Goal: Task Accomplishment & Management: Use online tool/utility

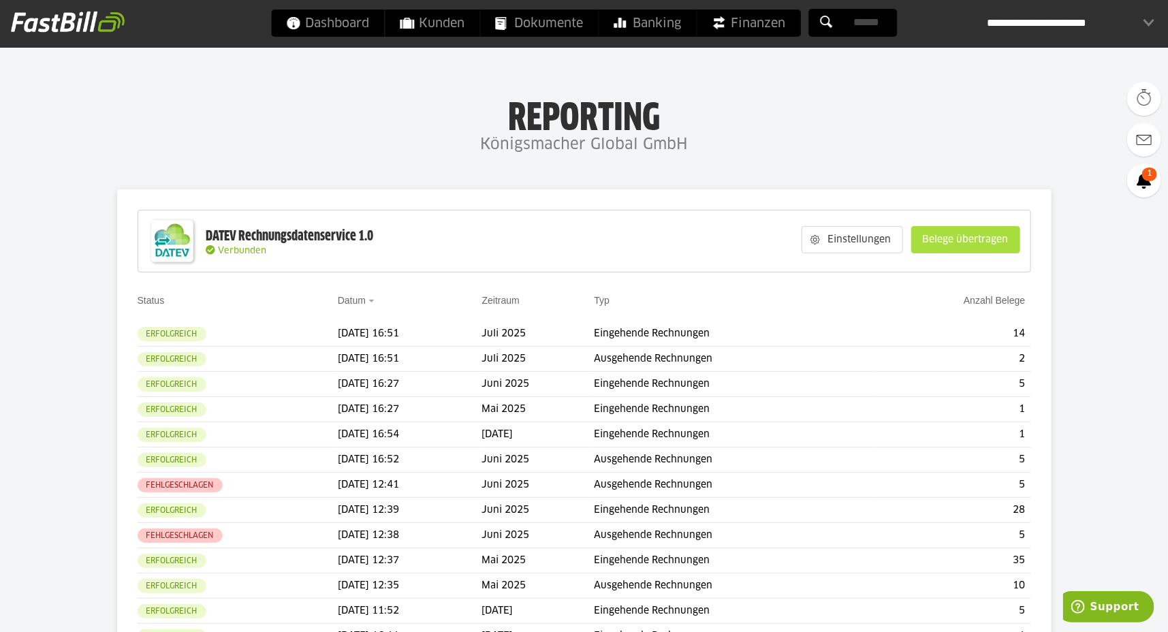
click at [1007, 244] on slot "Belege übertragen" at bounding box center [966, 240] width 108 height 26
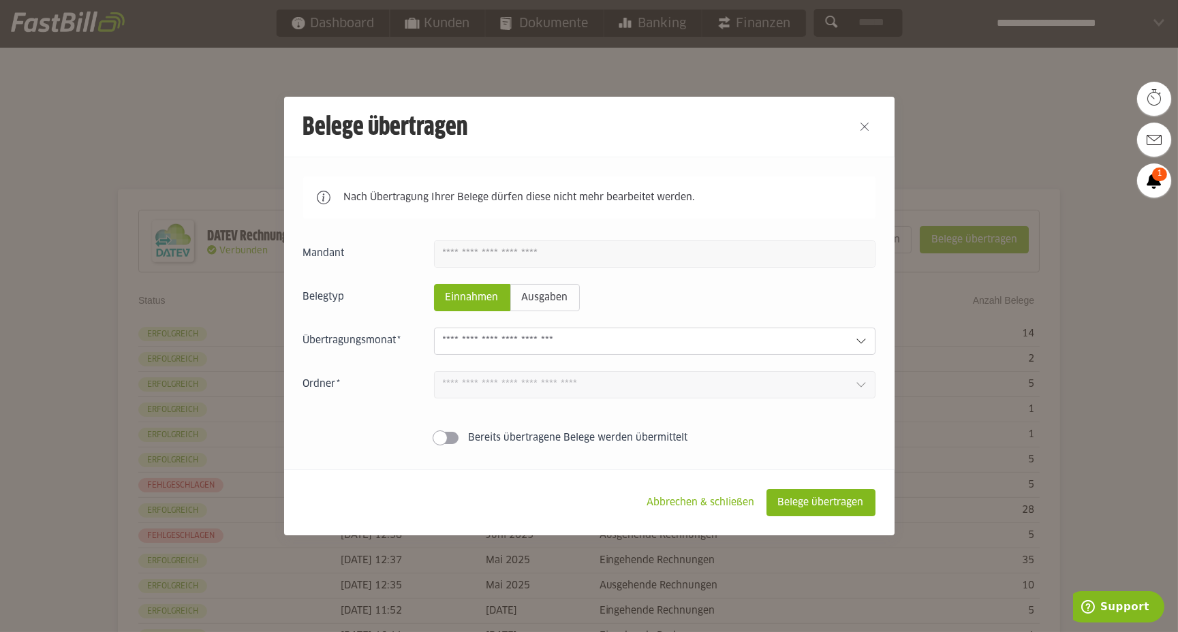
click at [715, 346] on input "text" at bounding box center [644, 341] width 402 height 15
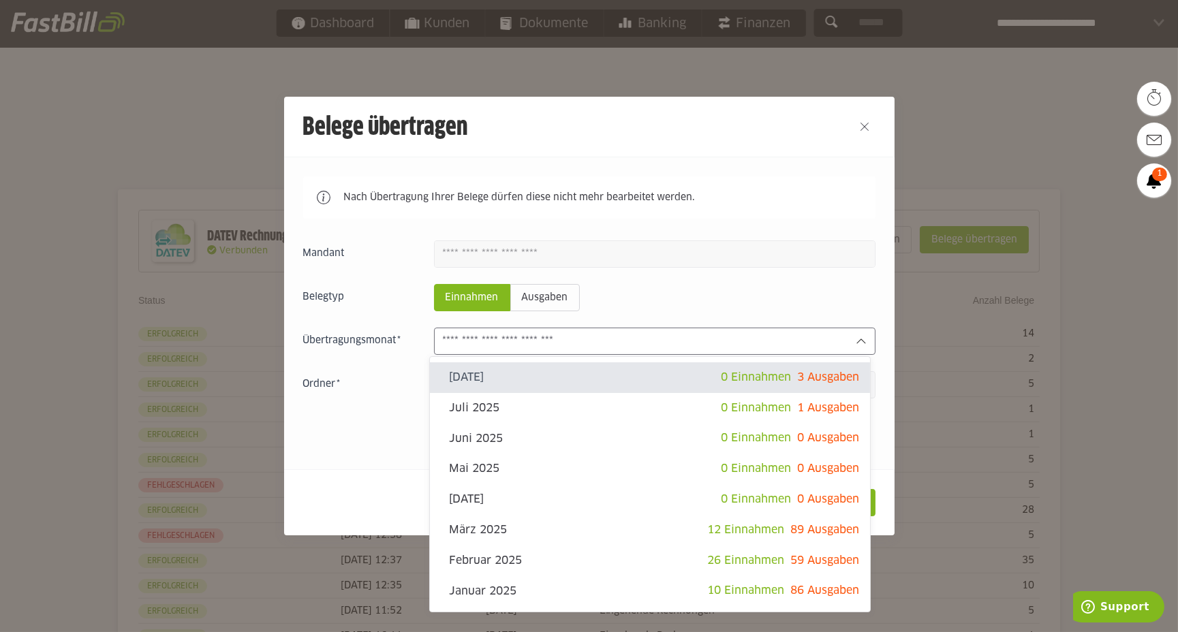
type sl-option "2025-08"
click at [854, 123] on button "Close" at bounding box center [865, 127] width 22 height 22
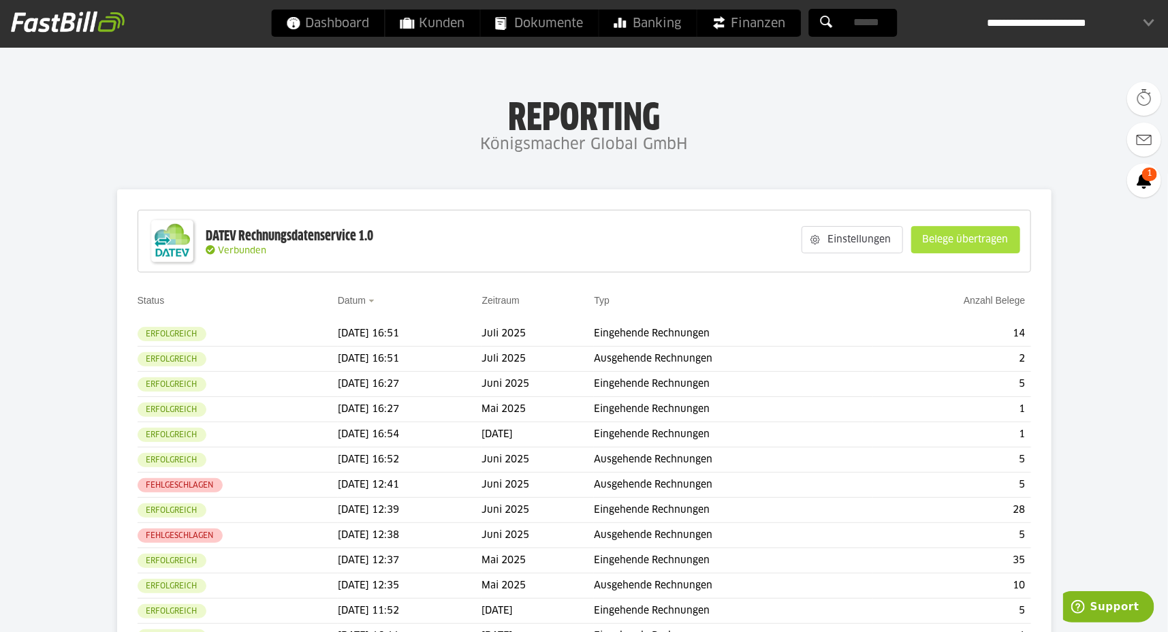
click at [952, 242] on slot "Belege übertragen" at bounding box center [966, 240] width 108 height 26
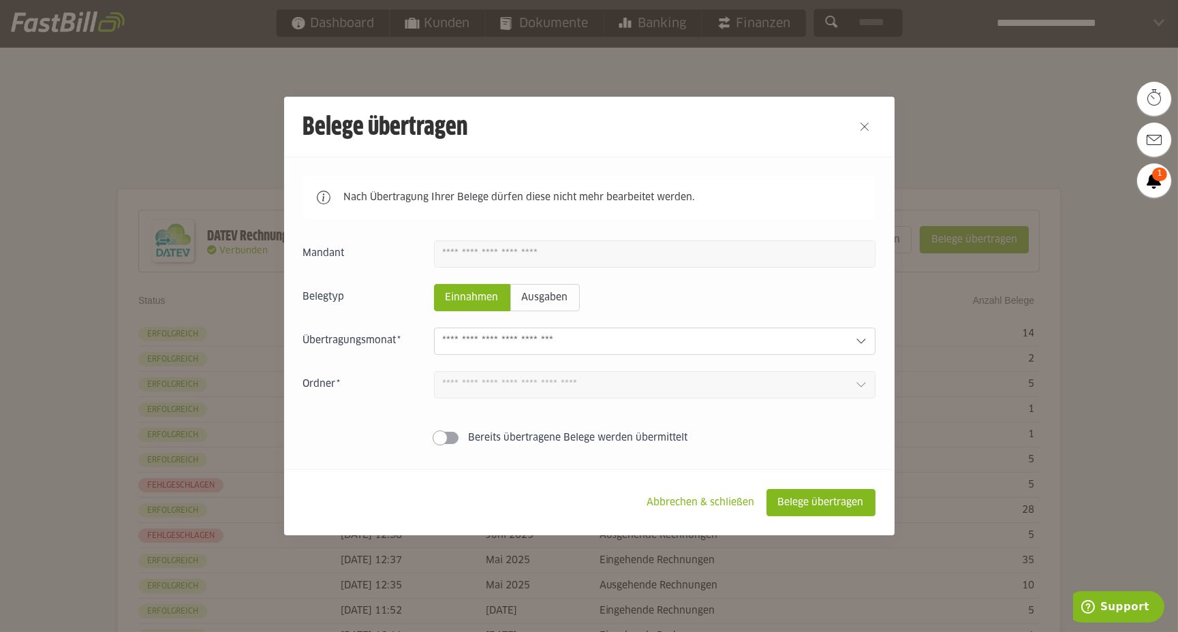
click at [743, 340] on input "text" at bounding box center [644, 341] width 402 height 15
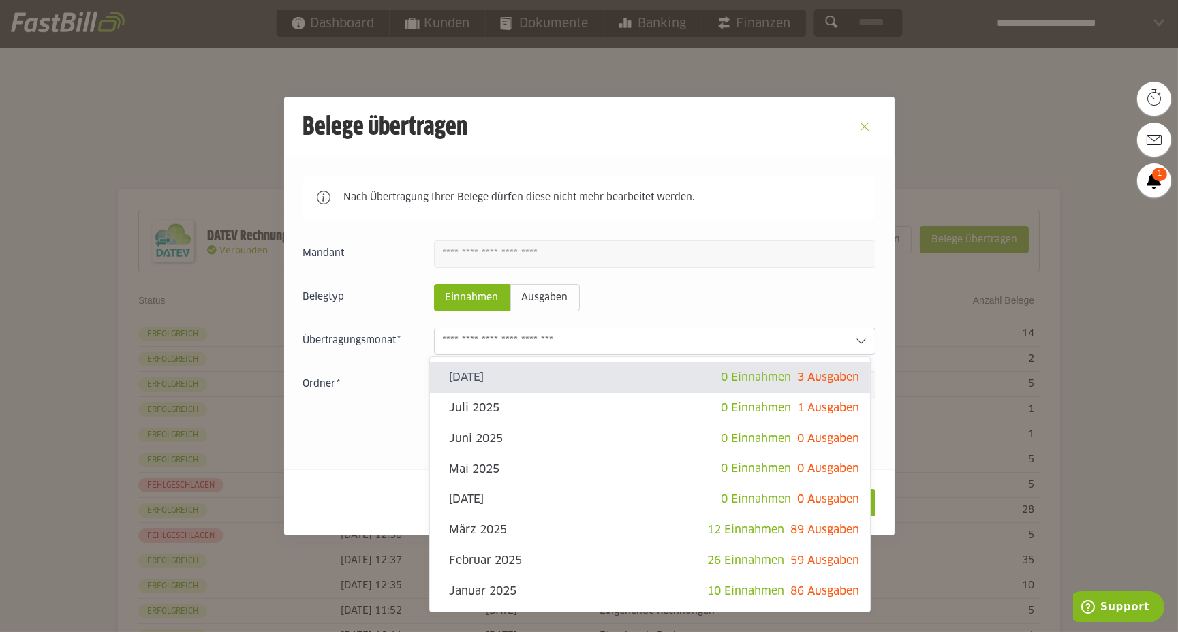
click at [858, 125] on button "Close" at bounding box center [865, 127] width 22 height 22
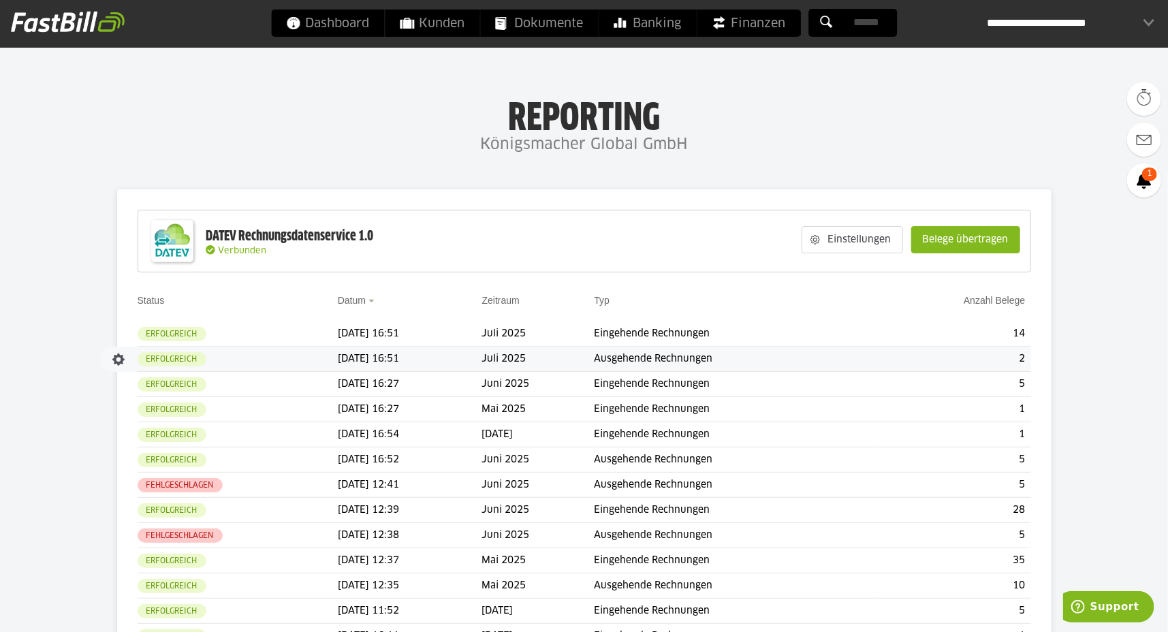
click at [653, 356] on td "Ausgehende Rechnungen" at bounding box center [733, 359] width 279 height 25
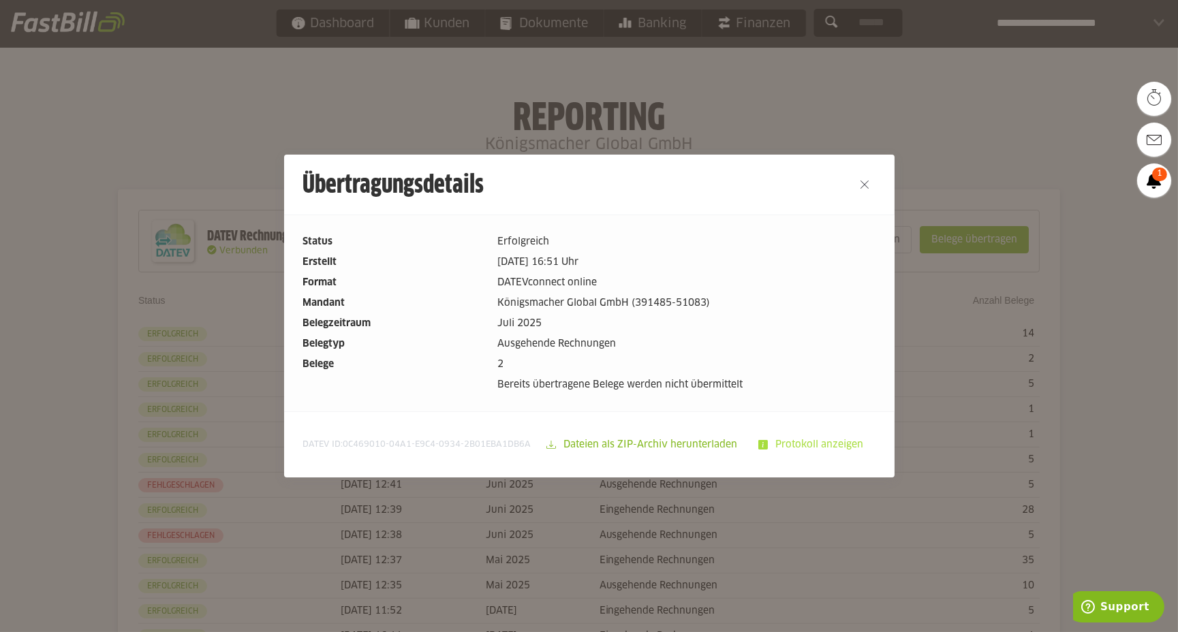
click at [796, 442] on slot "Protokoll anzeigen" at bounding box center [821, 445] width 107 height 26
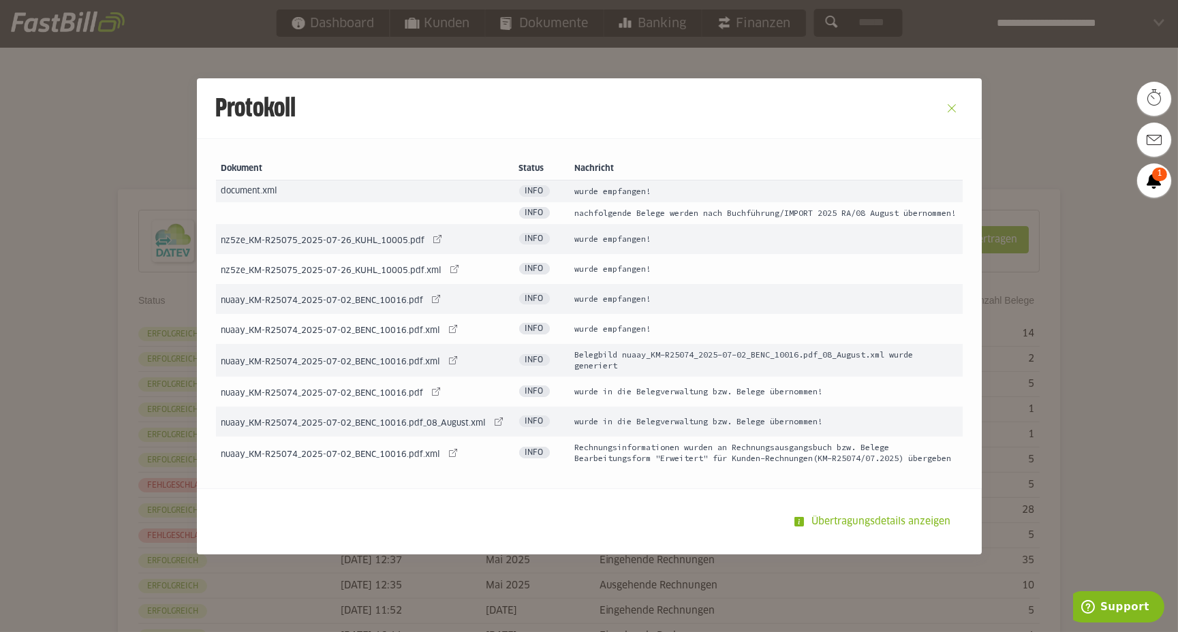
click at [946, 97] on button "Close" at bounding box center [952, 108] width 22 height 22
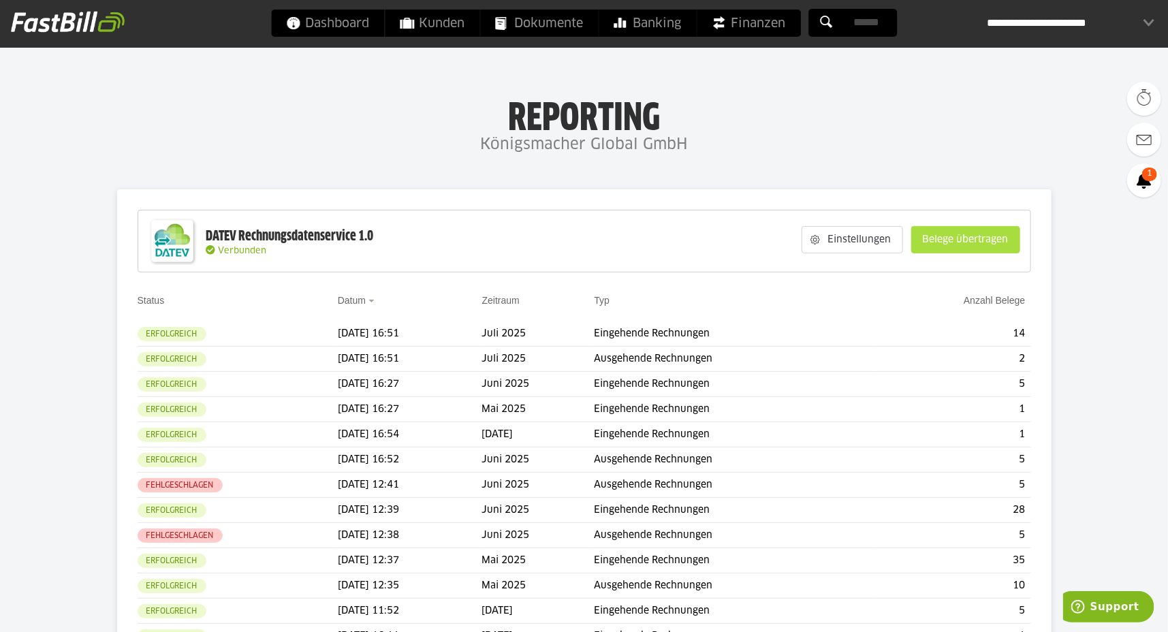
click at [973, 236] on slot "Belege übertragen" at bounding box center [966, 240] width 108 height 26
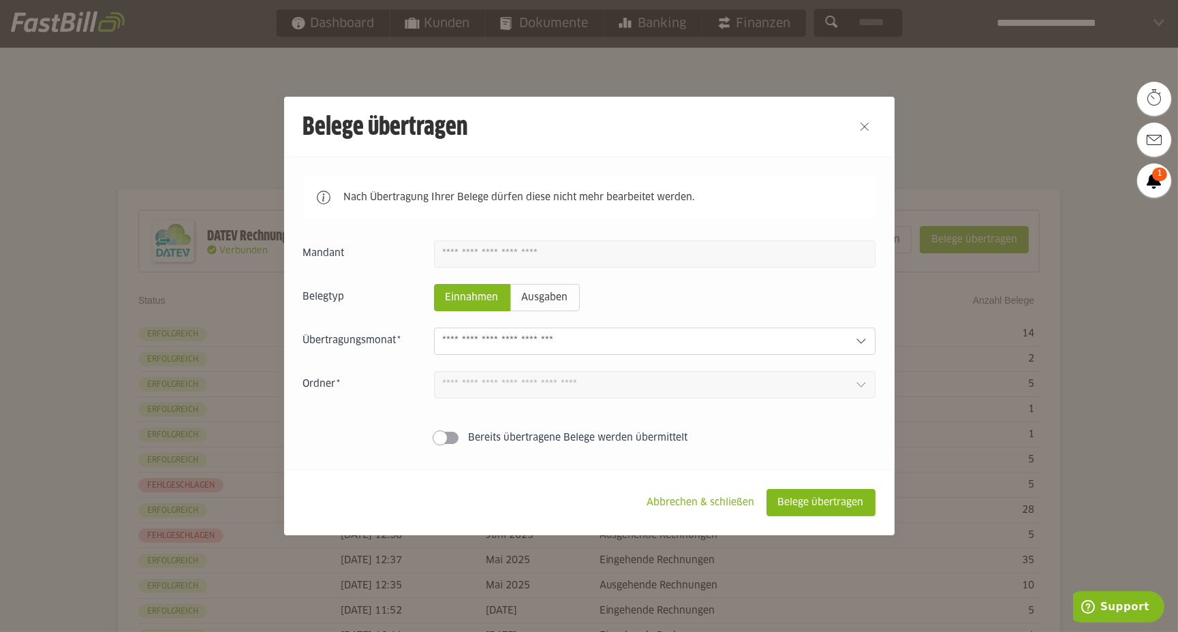
click at [599, 341] on input "text" at bounding box center [644, 341] width 402 height 15
